Goal: Navigation & Orientation: Find specific page/section

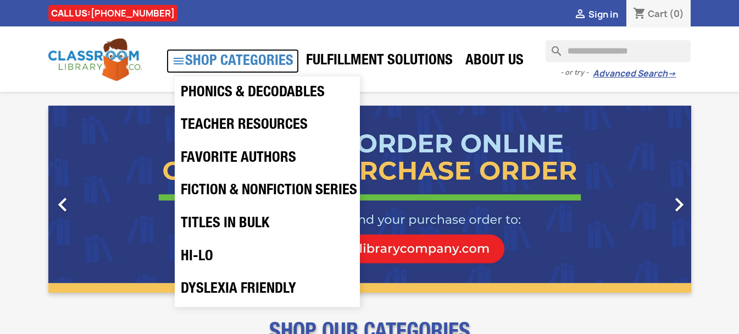
click at [174, 60] on icon "" at bounding box center [178, 60] width 13 height 13
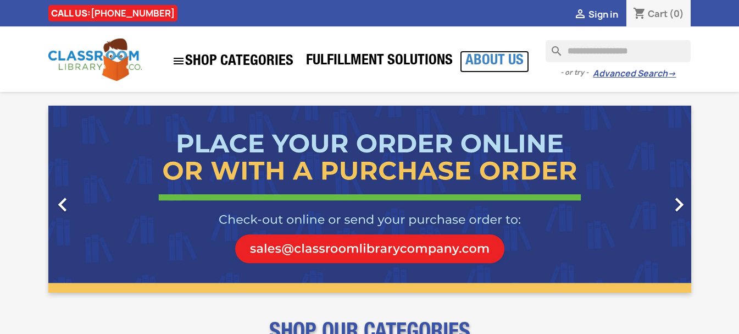
click at [500, 55] on link "About Us" at bounding box center [494, 62] width 69 height 22
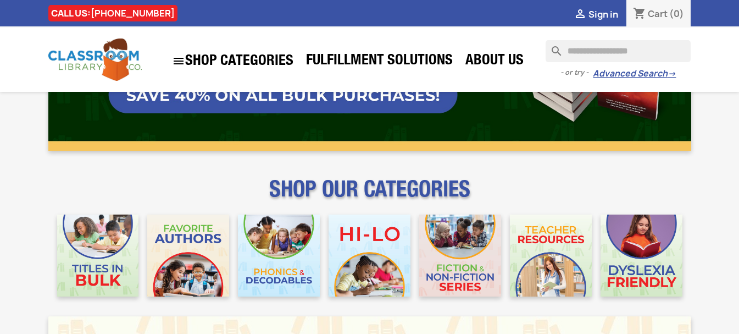
scroll to position [275, 0]
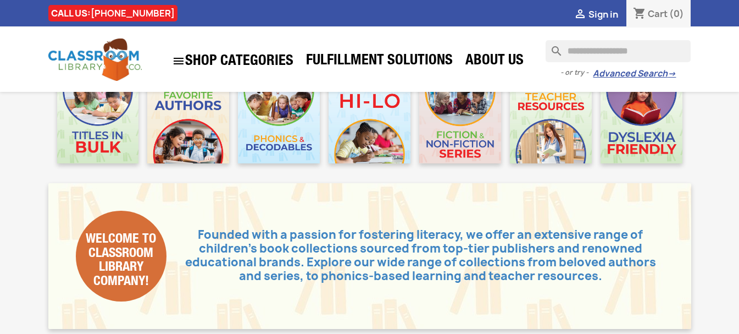
click at [688, 234] on div "Welcome to Classroom Library Company! Welcome to Classroom Library Company! Fou…" at bounding box center [369, 256] width 643 height 146
